Goal: Use online tool/utility: Utilize a website feature to perform a specific function

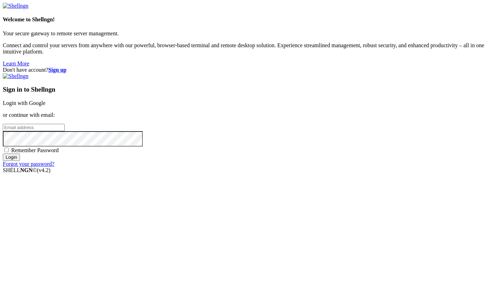
type input "root"
click at [46, 103] on link "Login with Google" at bounding box center [24, 103] width 43 height 6
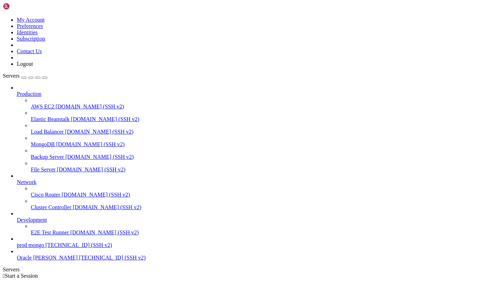
scroll to position [17, 0]
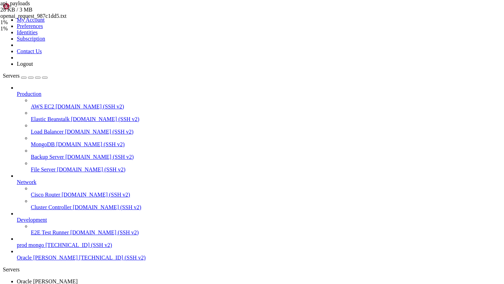
type input "/home/ubuntu/rayo/logs/api_payloads"
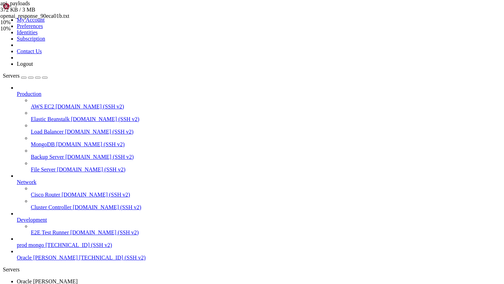
click at [30, 6] on span "api_payloads" at bounding box center [14, 3] width 29 height 6
click at [78, 279] on span "Oracle [PERSON_NAME]" at bounding box center [47, 282] width 61 height 6
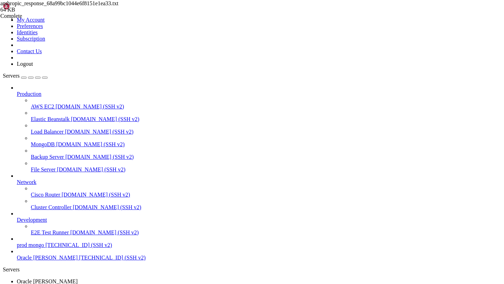
scroll to position [198, 0]
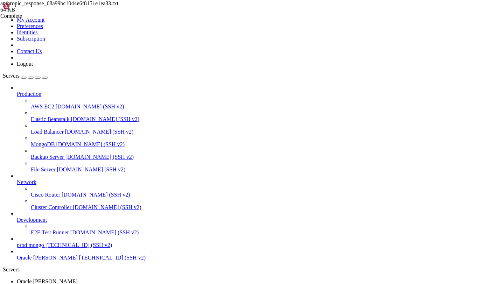
scroll to position [2371, 0]
drag, startPoint x: 369, startPoint y: 643, endPoint x: 140, endPoint y: 544, distance: 249.8
drag, startPoint x: 6, startPoint y: 514, endPoint x: 345, endPoint y: 605, distance: 350.6
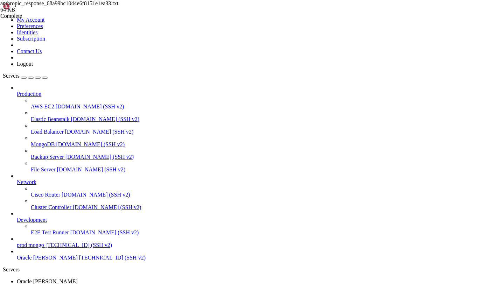
drag, startPoint x: 379, startPoint y: 647, endPoint x: 85, endPoint y: 511, distance: 323.5
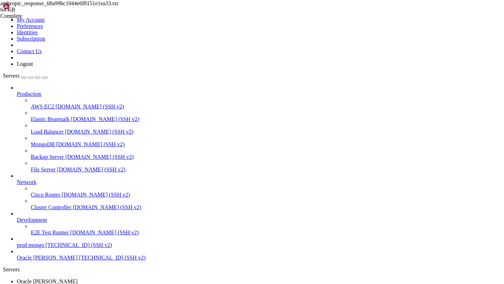
scroll to position [2464, 0]
drag, startPoint x: 5, startPoint y: 562, endPoint x: 134, endPoint y: 612, distance: 138.3
drag, startPoint x: 7, startPoint y: 556, endPoint x: 137, endPoint y: 621, distance: 145.7
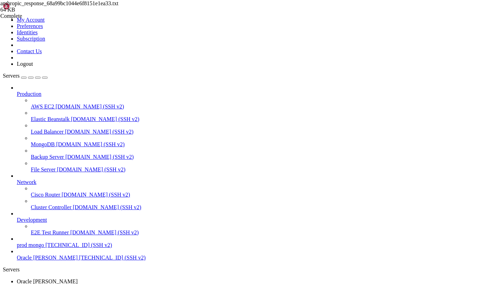
copy div "[[DATE] 11:54:36,574: ERROR/ForkPoolWorker-1] Error in generate_final_blog_step…"
